Goal: Navigation & Orientation: Find specific page/section

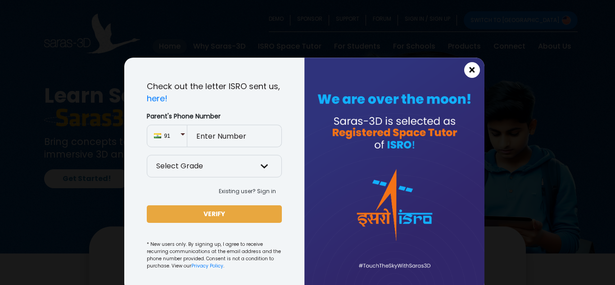
click at [469, 75] on span "×" at bounding box center [472, 70] width 8 height 12
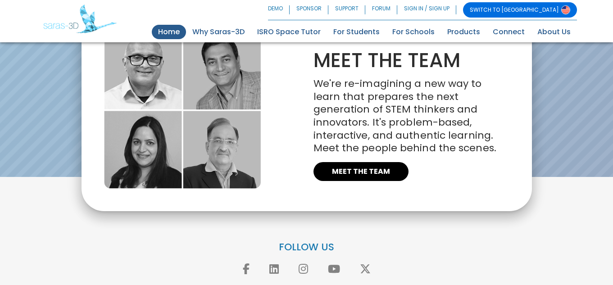
scroll to position [2089, 0]
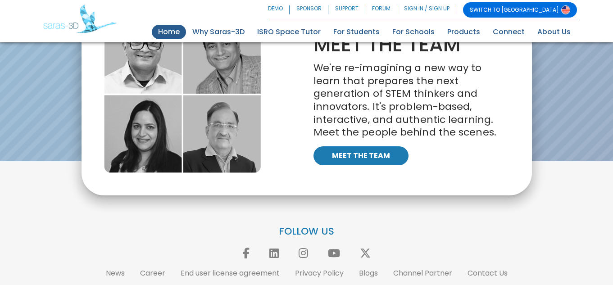
click at [348, 153] on link "MEET THE TEAM" at bounding box center [360, 155] width 95 height 19
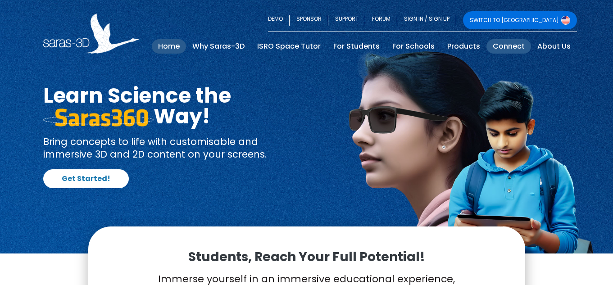
click at [511, 50] on link "Connect" at bounding box center [508, 46] width 45 height 14
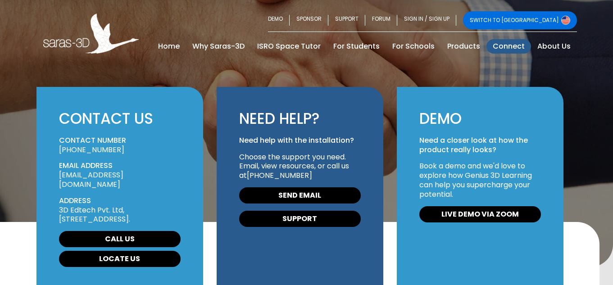
scroll to position [54, 0]
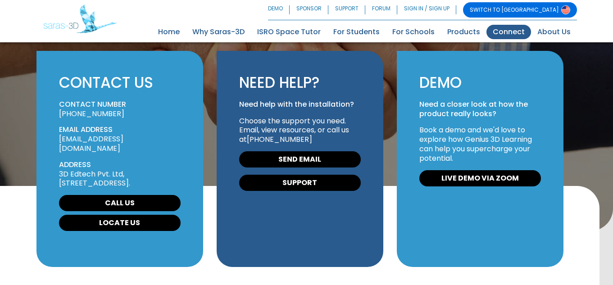
click at [511, 50] on div at bounding box center [306, 88] width 613 height 285
click at [557, 32] on link "About Us" at bounding box center [554, 32] width 46 height 14
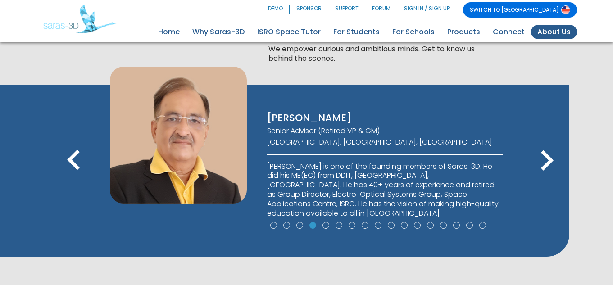
scroll to position [576, 0]
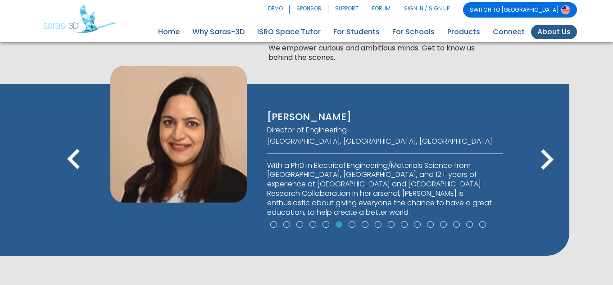
click at [549, 155] on icon "keyboard_arrow_right" at bounding box center [546, 160] width 41 height 41
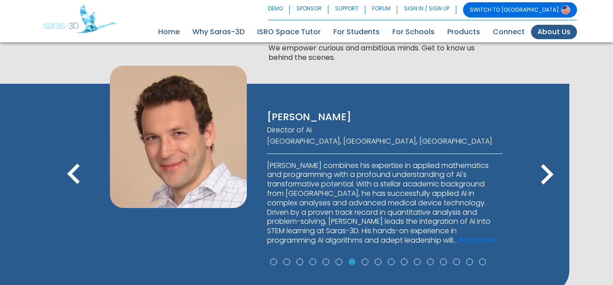
click at [550, 175] on icon "keyboard_arrow_right" at bounding box center [546, 174] width 41 height 41
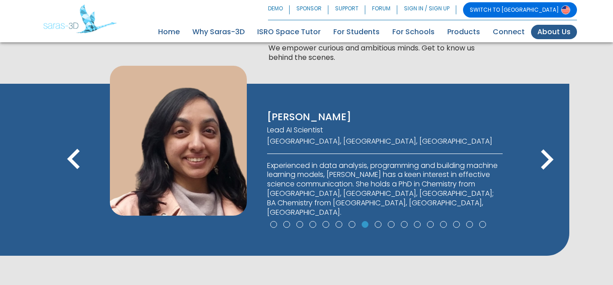
click at [550, 175] on icon "keyboard_arrow_right" at bounding box center [546, 160] width 41 height 41
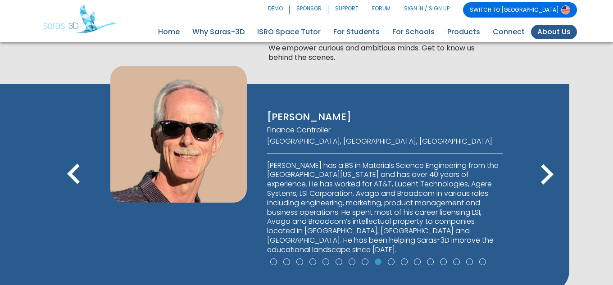
click at [550, 175] on icon "keyboard_arrow_right" at bounding box center [546, 174] width 41 height 41
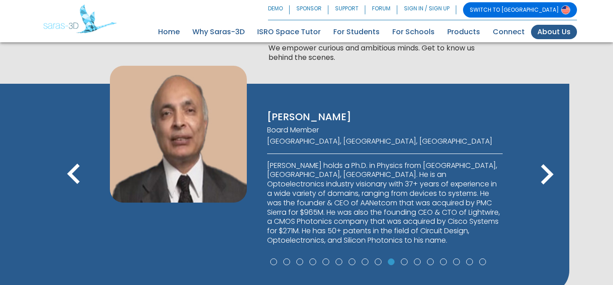
click at [550, 175] on icon "keyboard_arrow_right" at bounding box center [546, 174] width 41 height 41
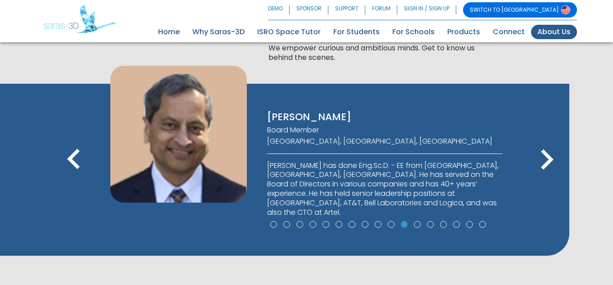
click at [550, 175] on icon "keyboard_arrow_right" at bounding box center [546, 160] width 41 height 41
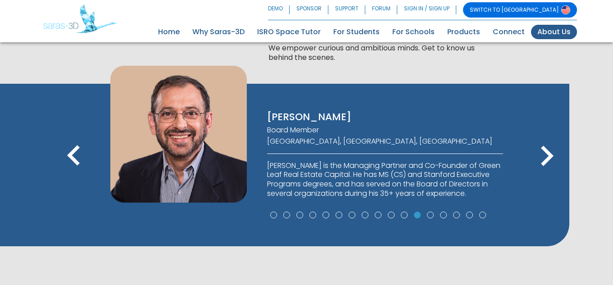
click at [550, 175] on icon "keyboard_arrow_right" at bounding box center [546, 156] width 41 height 41
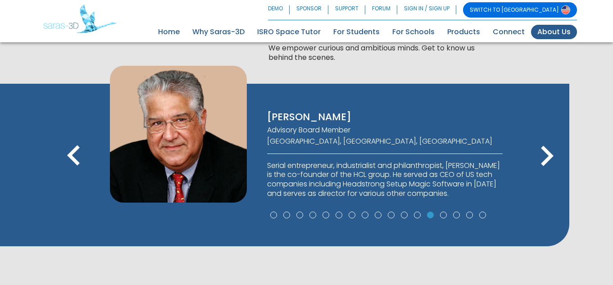
click at [550, 158] on icon "keyboard_arrow_right" at bounding box center [546, 156] width 41 height 41
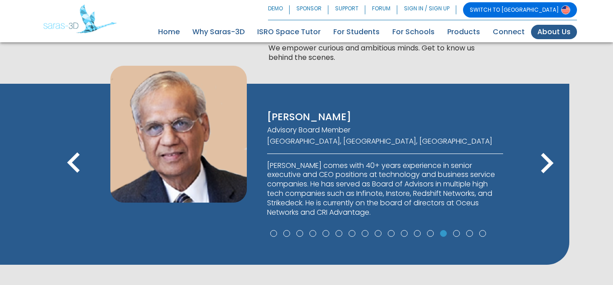
click at [550, 158] on icon "keyboard_arrow_right" at bounding box center [546, 163] width 41 height 41
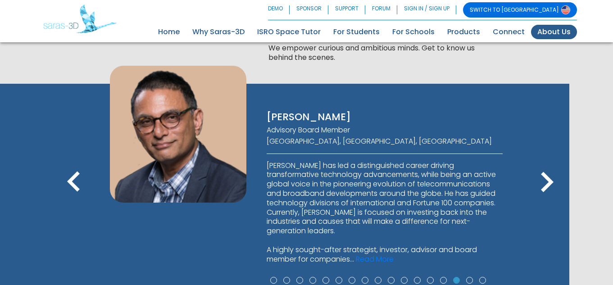
click at [550, 158] on div "[PERSON_NAME] CEO [GEOGRAPHIC_DATA], [GEOGRAPHIC_DATA], [GEOGRAPHIC_DATA] [PERS…" at bounding box center [284, 198] width 569 height 228
click at [551, 187] on icon "keyboard_arrow_right" at bounding box center [546, 182] width 41 height 41
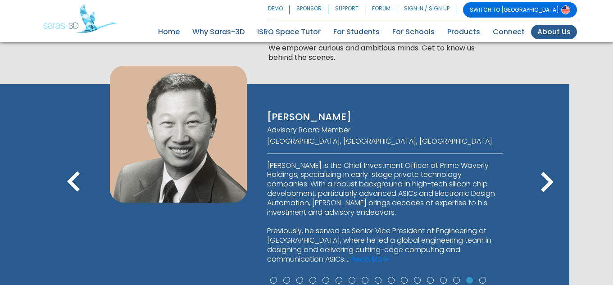
click at [551, 187] on icon "keyboard_arrow_right" at bounding box center [546, 182] width 41 height 41
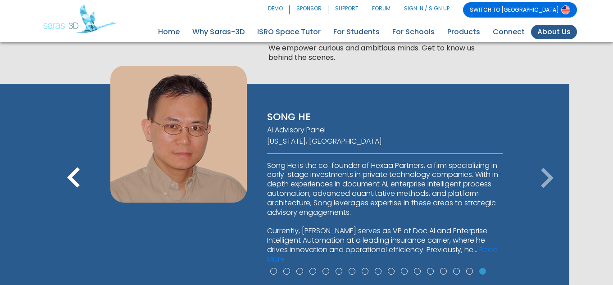
click at [551, 187] on icon "keyboard_arrow_right" at bounding box center [546, 178] width 41 height 41
click at [548, 181] on icon "keyboard_arrow_right" at bounding box center [546, 178] width 41 height 41
click at [274, 273] on span at bounding box center [273, 271] width 7 height 7
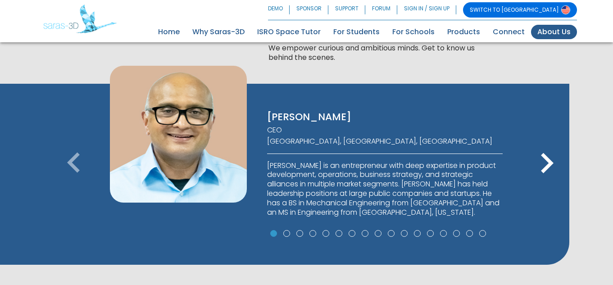
click at [540, 165] on icon "keyboard_arrow_right" at bounding box center [546, 163] width 41 height 41
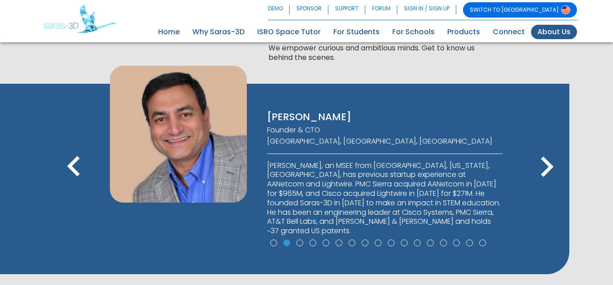
click at [540, 165] on icon "keyboard_arrow_right" at bounding box center [546, 167] width 41 height 41
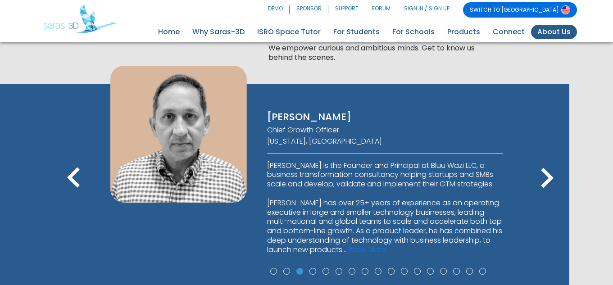
click at [540, 165] on icon "keyboard_arrow_right" at bounding box center [546, 178] width 41 height 41
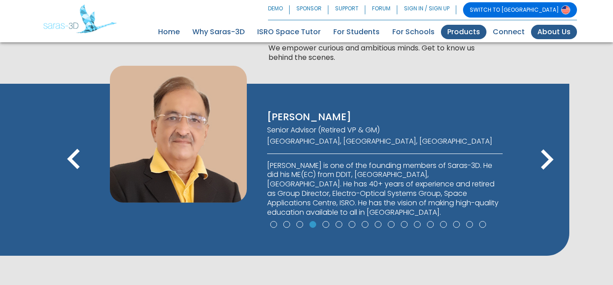
click at [464, 36] on link "Products" at bounding box center [463, 32] width 45 height 14
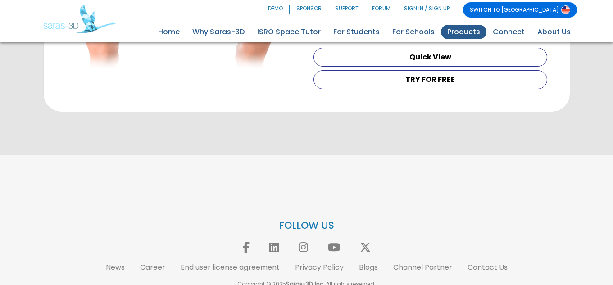
scroll to position [972, 0]
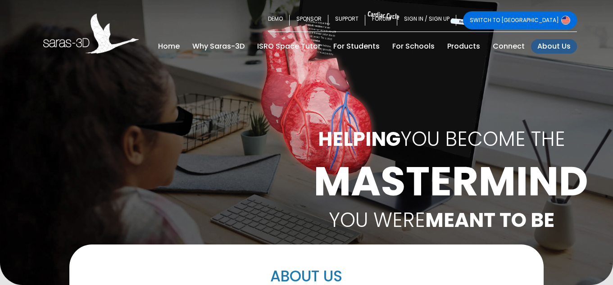
scroll to position [576, 0]
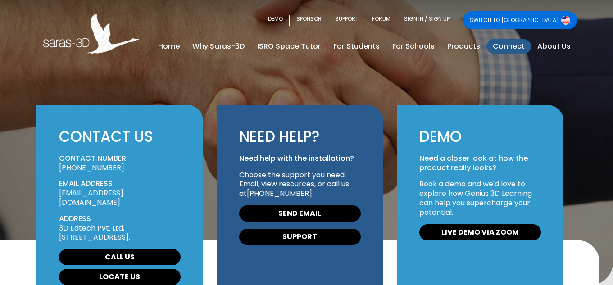
scroll to position [54, 0]
